Goal: Information Seeking & Learning: Learn about a topic

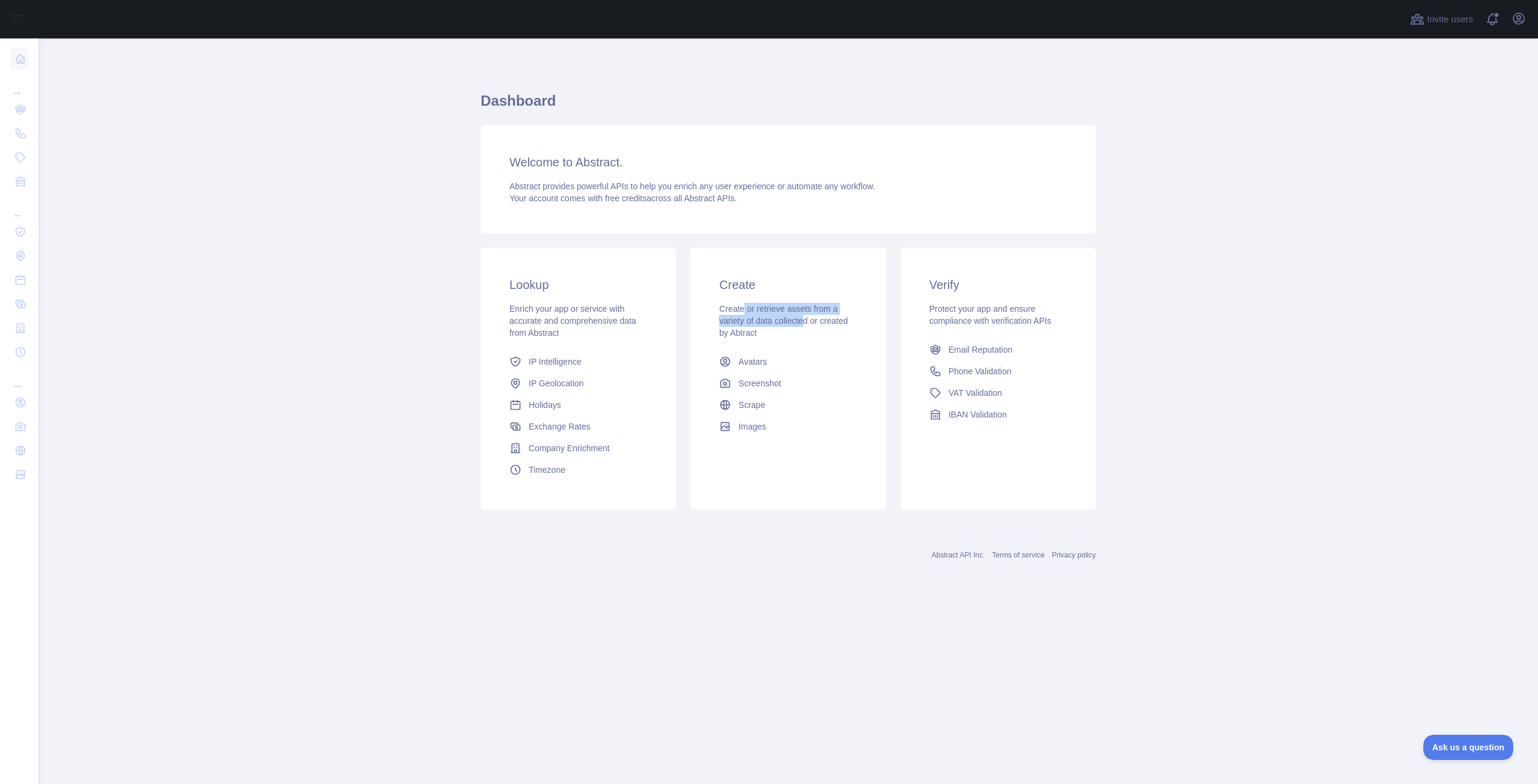
drag, startPoint x: 756, startPoint y: 313, endPoint x: 817, endPoint y: 321, distance: 61.5
click at [813, 321] on span "Create or retrieve assets from a variety of data collected or created by Abtract" at bounding box center [783, 321] width 129 height 33
click at [817, 321] on span "Create or retrieve assets from a variety of data collected or created by Abtract" at bounding box center [783, 321] width 129 height 33
drag, startPoint x: 533, startPoint y: 311, endPoint x: 595, endPoint y: 325, distance: 63.6
click at [593, 325] on span "Enrich your app or service with accurate and comprehensive data from Abstract" at bounding box center [573, 321] width 127 height 33
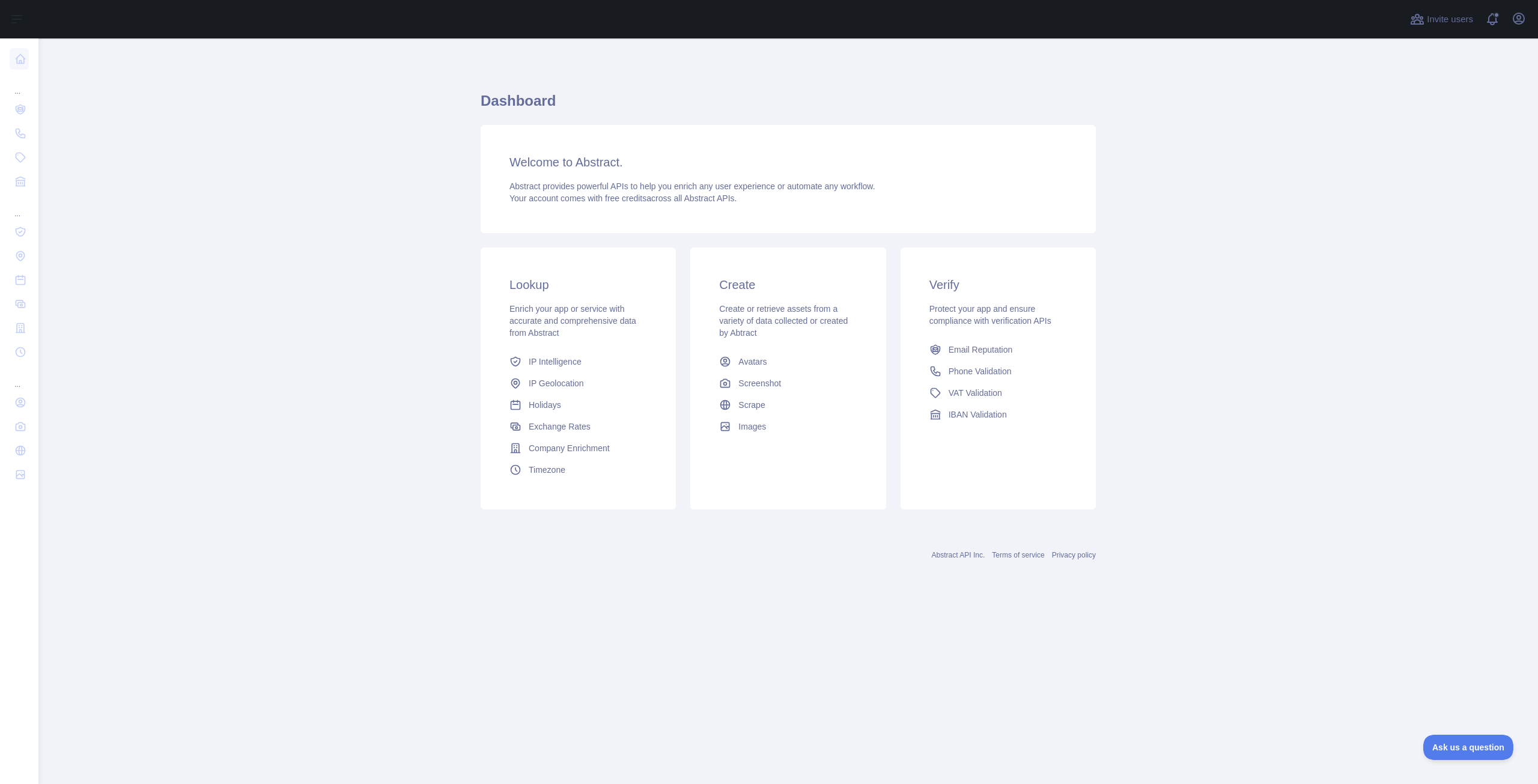
click at [599, 325] on span "Enrich your app or service with accurate and comprehensive data from Abstract" at bounding box center [573, 321] width 127 height 33
click at [569, 369] on link "IP Intelligence" at bounding box center [579, 361] width 148 height 21
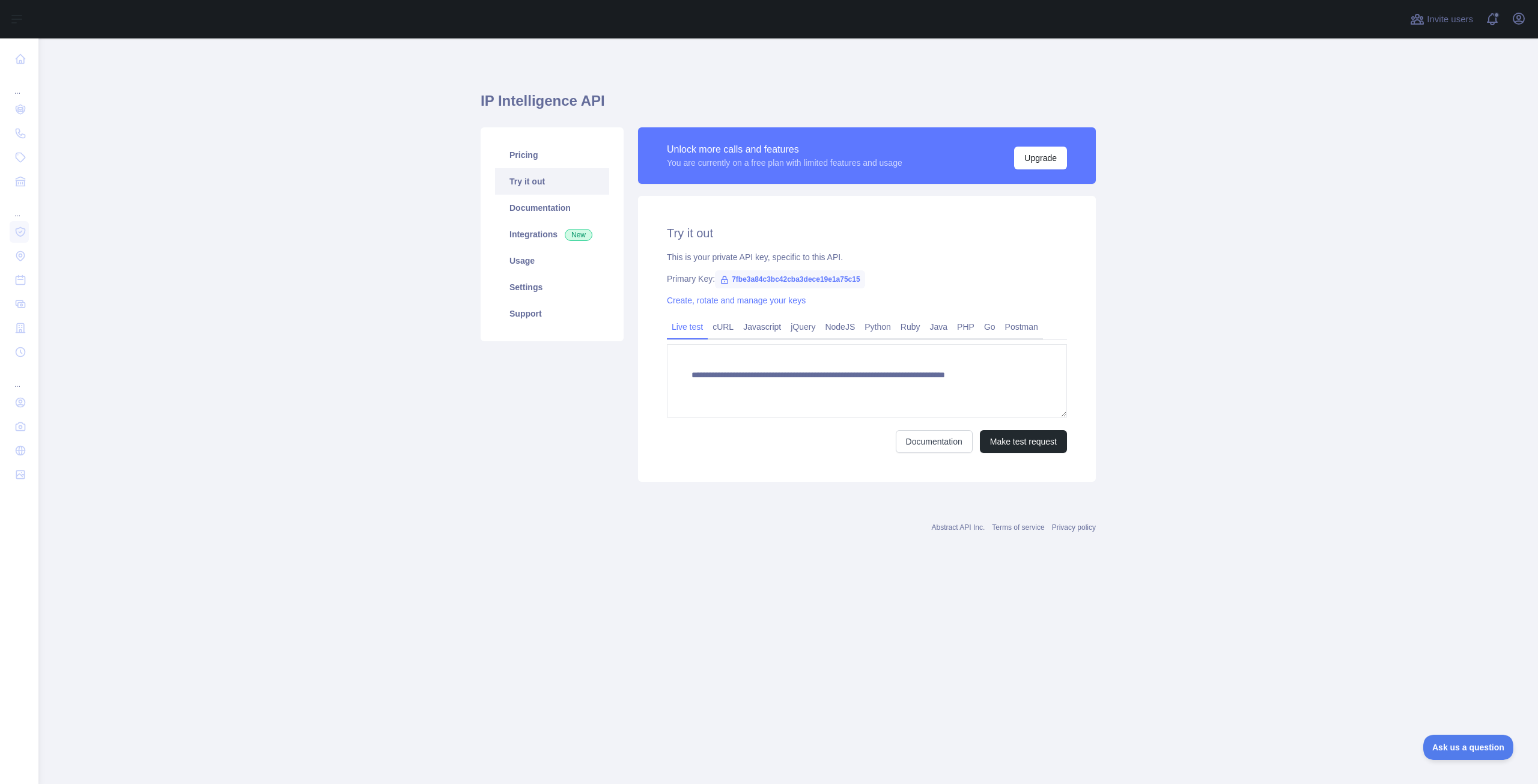
type textarea "**********"
click at [1011, 331] on link "Postman" at bounding box center [1022, 327] width 43 height 19
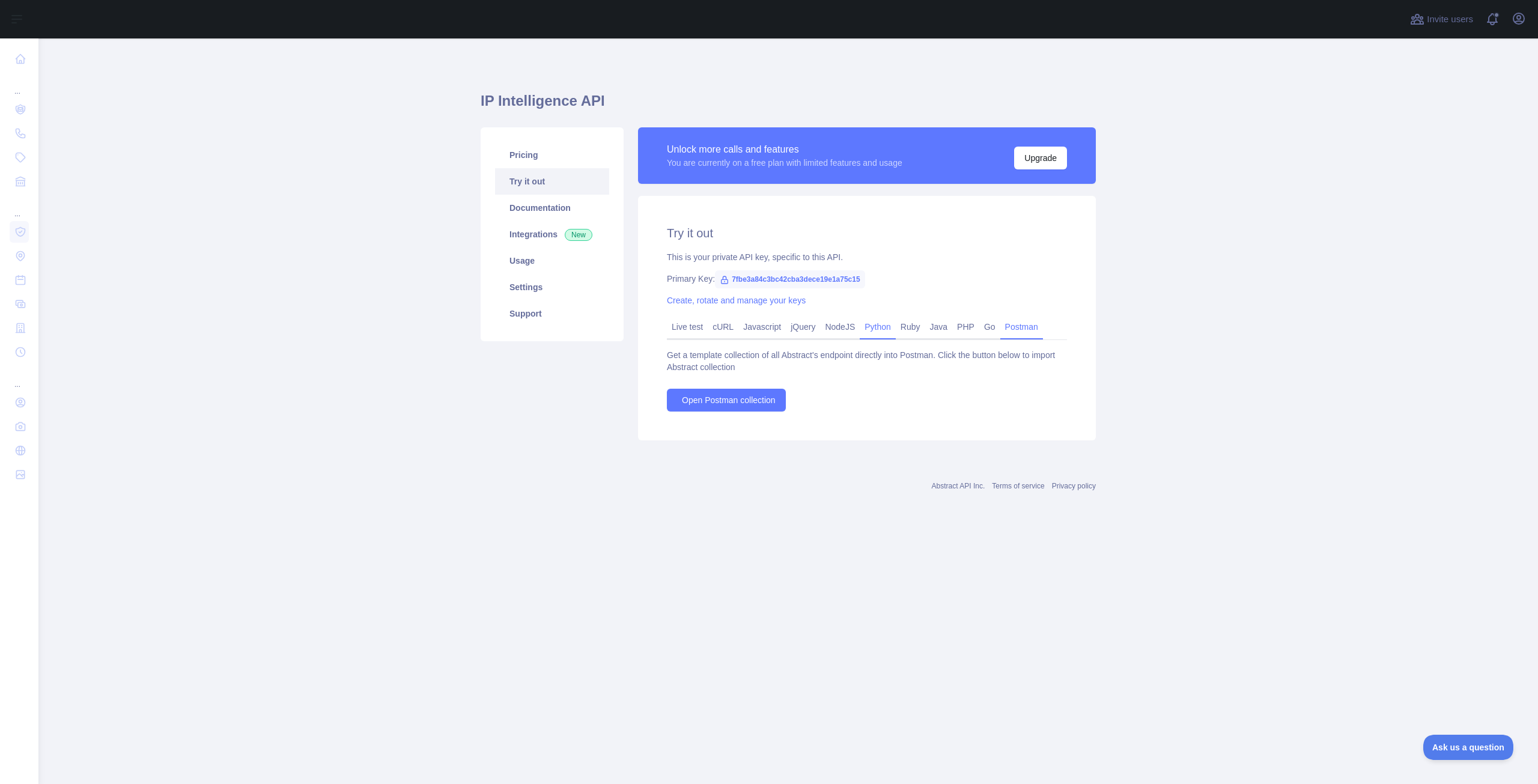
click at [870, 326] on link "Python" at bounding box center [878, 327] width 36 height 19
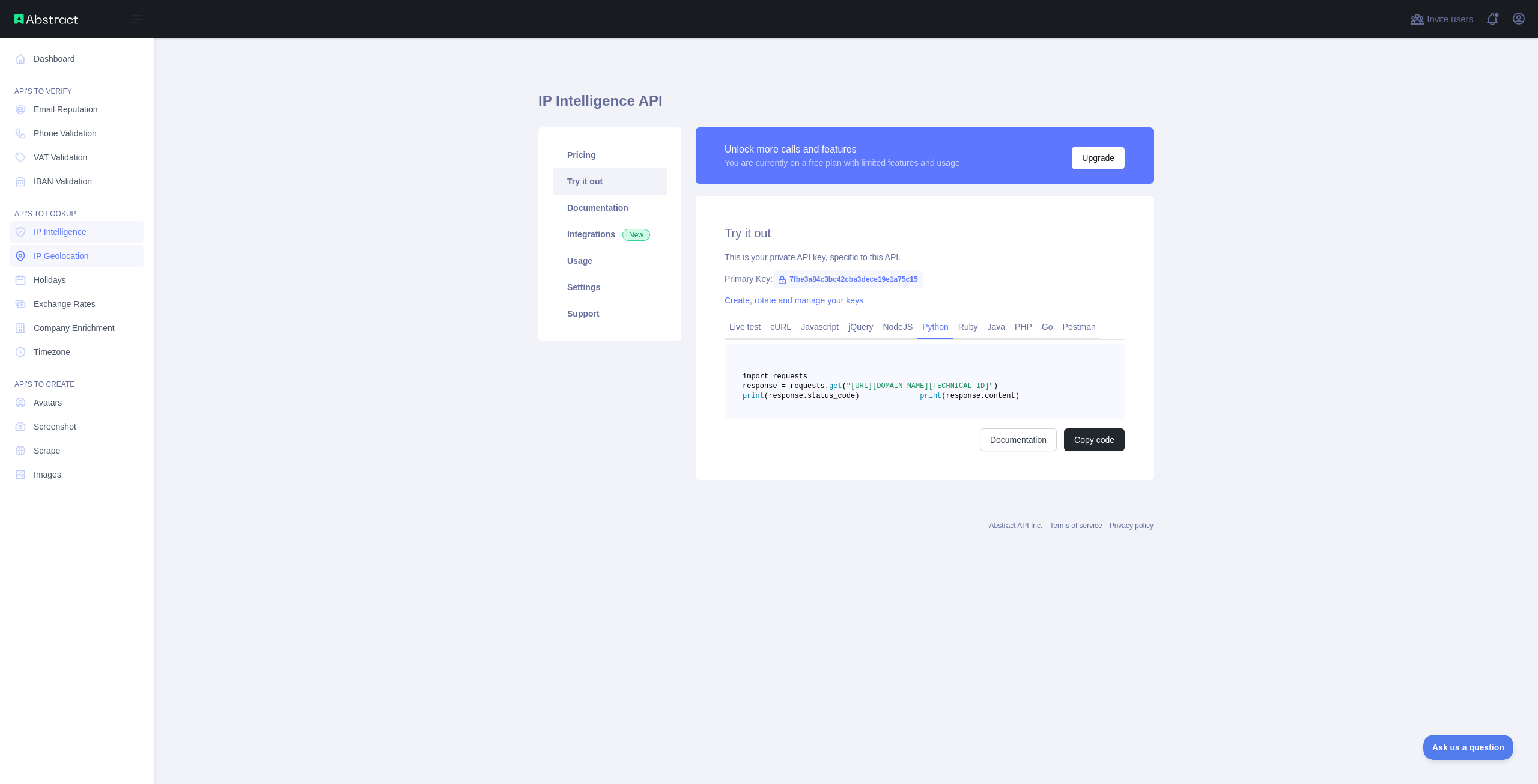
click at [80, 256] on span "IP Geolocation" at bounding box center [61, 256] width 56 height 12
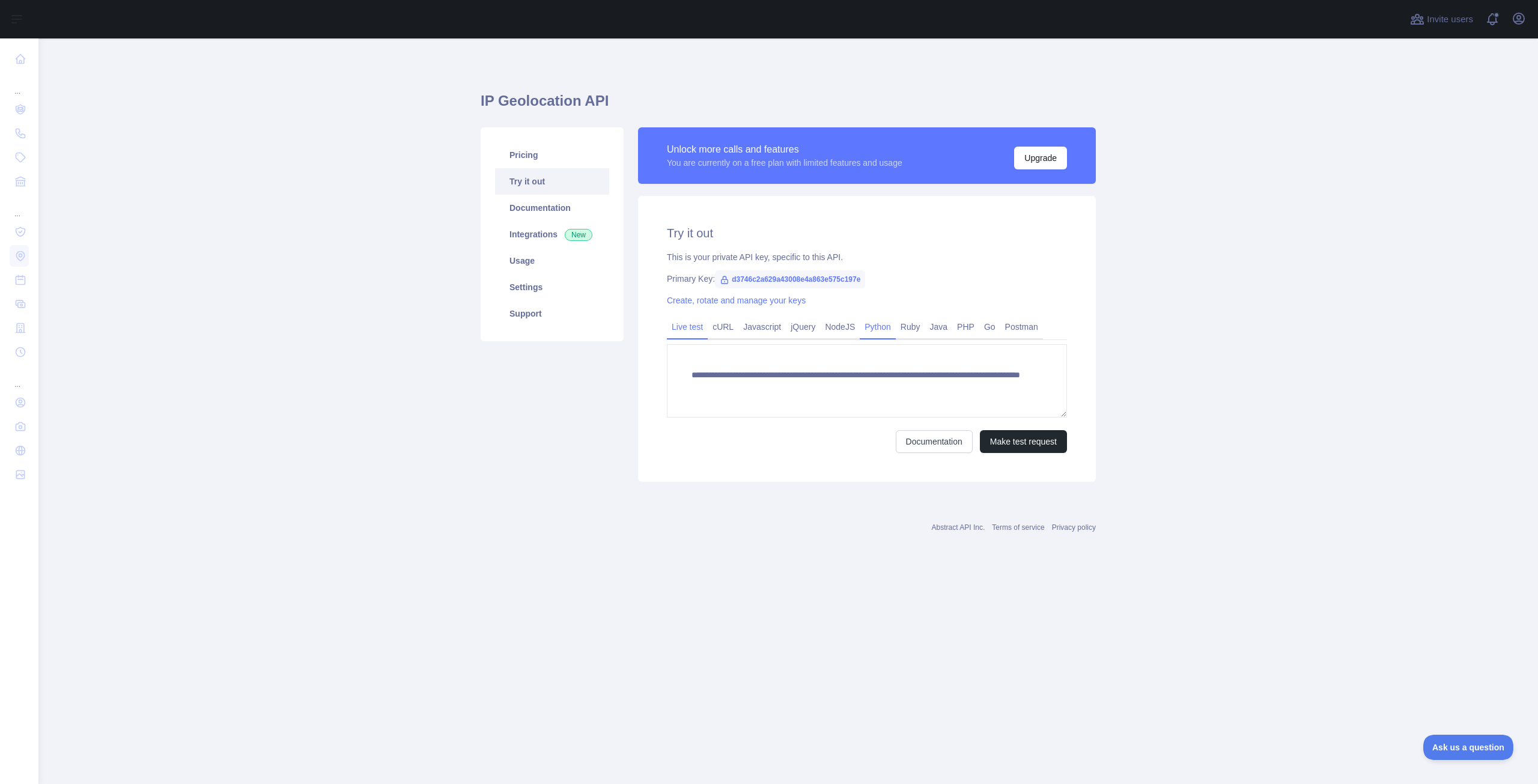
click at [870, 325] on link "Python" at bounding box center [878, 327] width 36 height 19
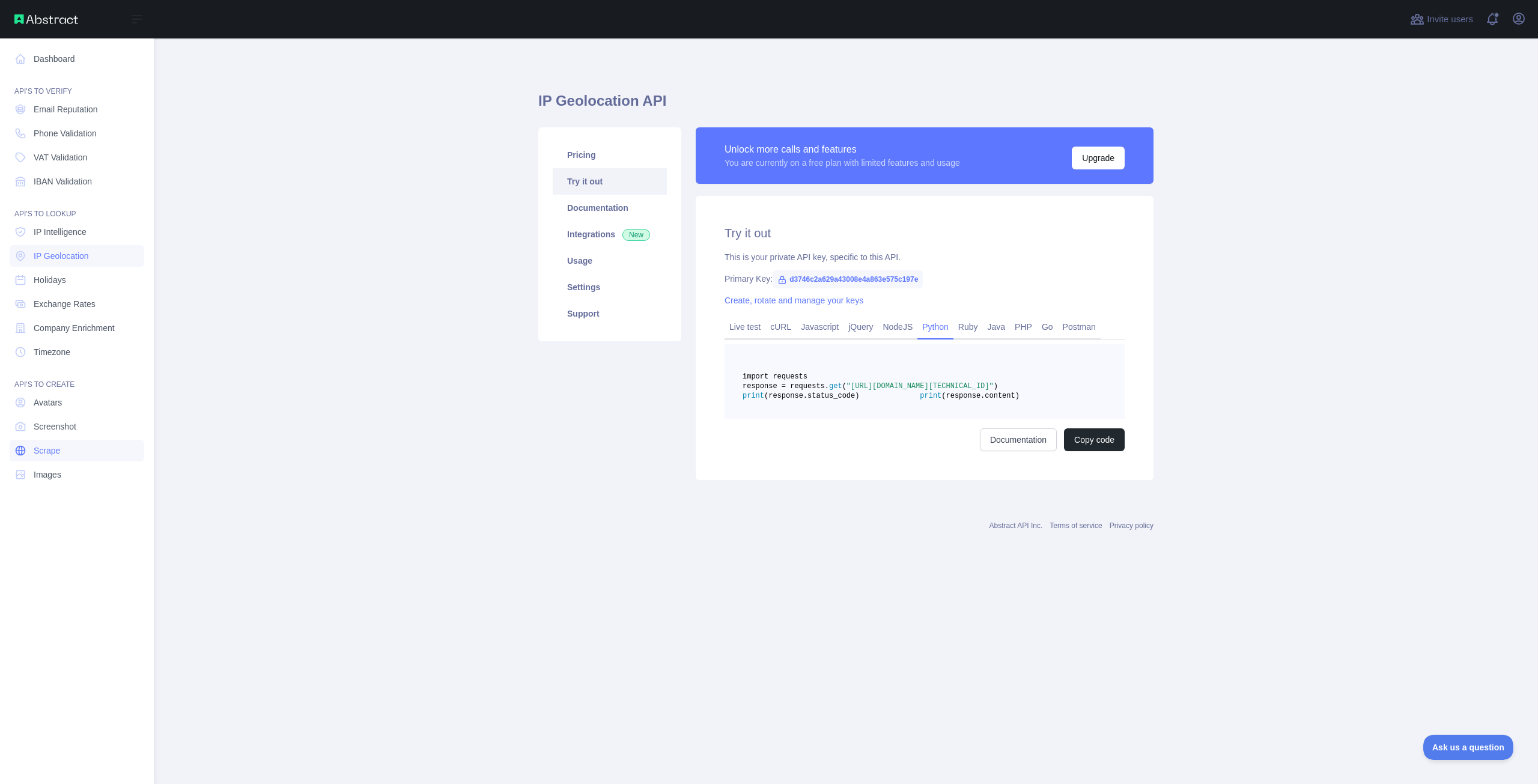
click at [67, 453] on link "Scrape" at bounding box center [77, 450] width 135 height 21
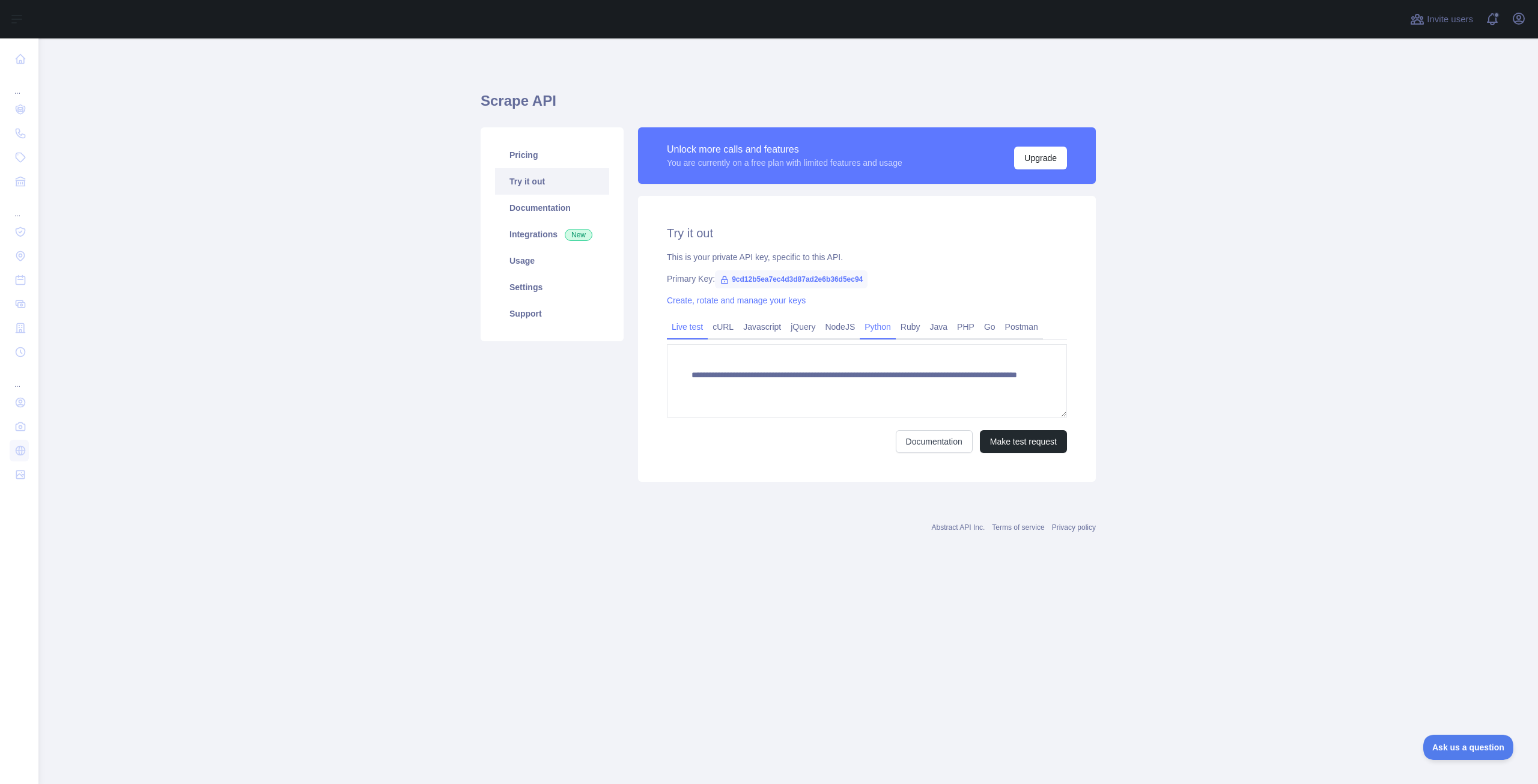
click at [876, 325] on link "Python" at bounding box center [878, 327] width 36 height 19
